Goal: Information Seeking & Learning: Learn about a topic

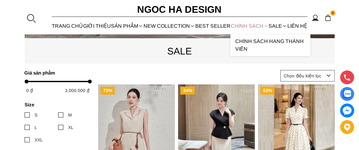
scroll to position [160, 0]
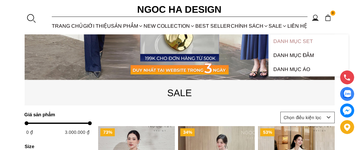
click at [282, 42] on link "Danh Mục Set" at bounding box center [308, 41] width 80 height 14
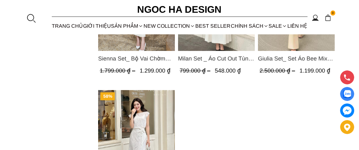
scroll to position [543, 0]
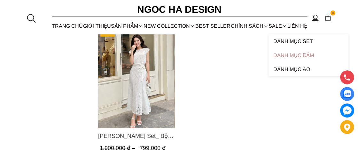
click at [281, 55] on link "Danh Mục Đầm" at bounding box center [308, 56] width 80 height 14
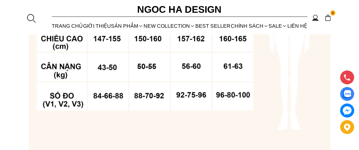
scroll to position [575, 0]
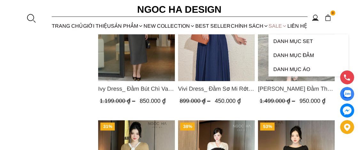
scroll to position [715, 0]
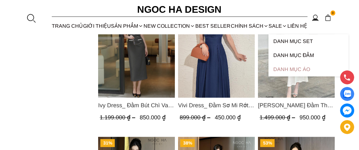
click at [283, 70] on link "Danh Mục Áo" at bounding box center [308, 70] width 80 height 14
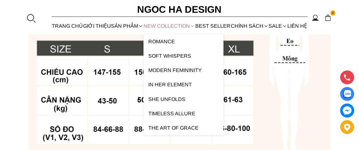
scroll to position [447, 0]
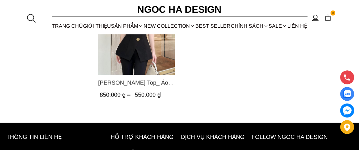
scroll to position [1022, 0]
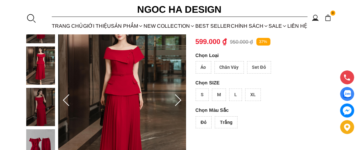
scroll to position [64, 0]
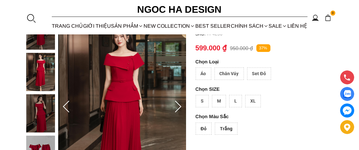
click at [205, 72] on div "Áo" at bounding box center [203, 74] width 16 height 12
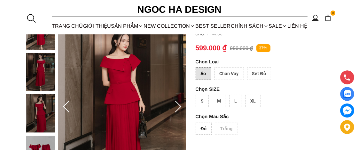
click at [232, 72] on div "Chân Váy" at bounding box center [228, 74] width 29 height 12
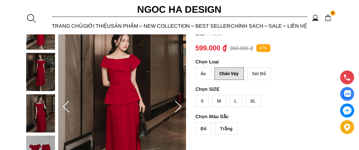
click at [259, 72] on div "Set Đỏ" at bounding box center [259, 74] width 24 height 12
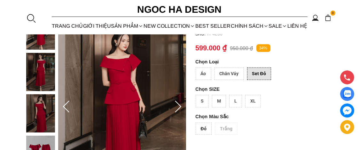
click at [255, 71] on div "Set Đỏ" at bounding box center [259, 74] width 24 height 12
click at [254, 73] on div "Set Đỏ" at bounding box center [259, 74] width 24 height 12
click at [231, 72] on div "Chân Váy" at bounding box center [228, 74] width 29 height 12
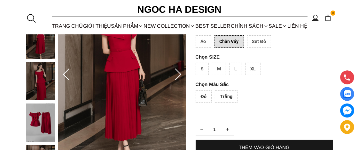
scroll to position [96, 0]
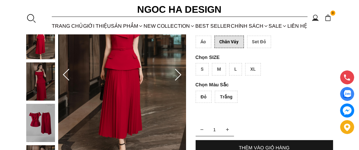
click at [224, 95] on div "Trắng" at bounding box center [226, 97] width 23 height 12
click at [201, 97] on div "Đỏ" at bounding box center [203, 97] width 16 height 12
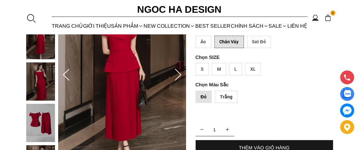
click at [204, 96] on div "Đỏ" at bounding box center [203, 97] width 16 height 12
click at [236, 69] on div "L" at bounding box center [235, 69] width 13 height 12
click at [201, 95] on div "Đỏ" at bounding box center [203, 97] width 16 height 12
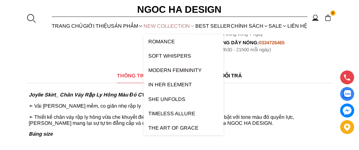
scroll to position [319, 0]
